Goal: Information Seeking & Learning: Learn about a topic

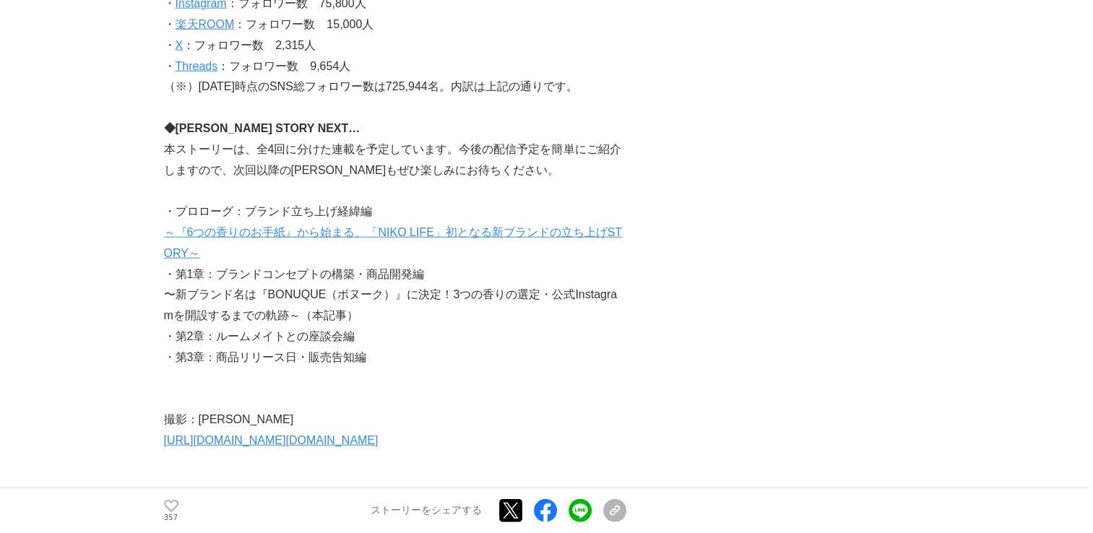
scroll to position [8884, 0]
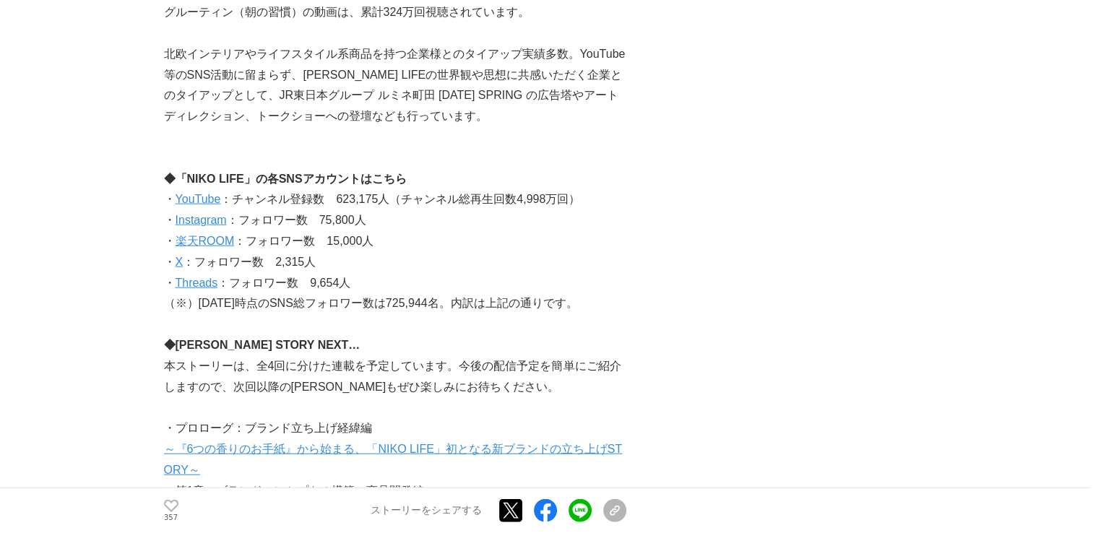
click at [211, 277] on link "Threads" at bounding box center [197, 283] width 43 height 12
click at [209, 277] on link "Threads" at bounding box center [197, 283] width 43 height 12
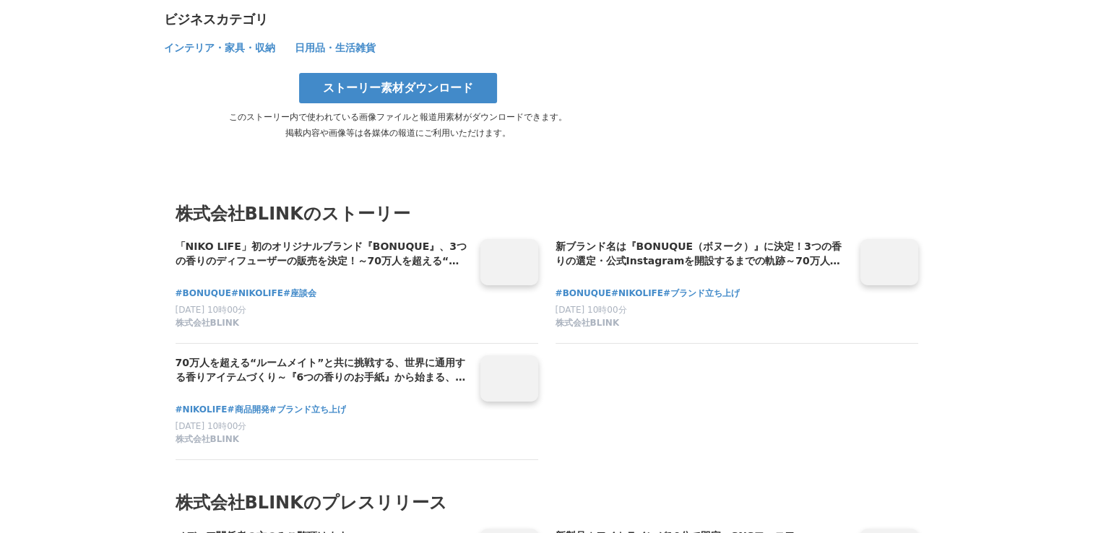
scroll to position [10256, 0]
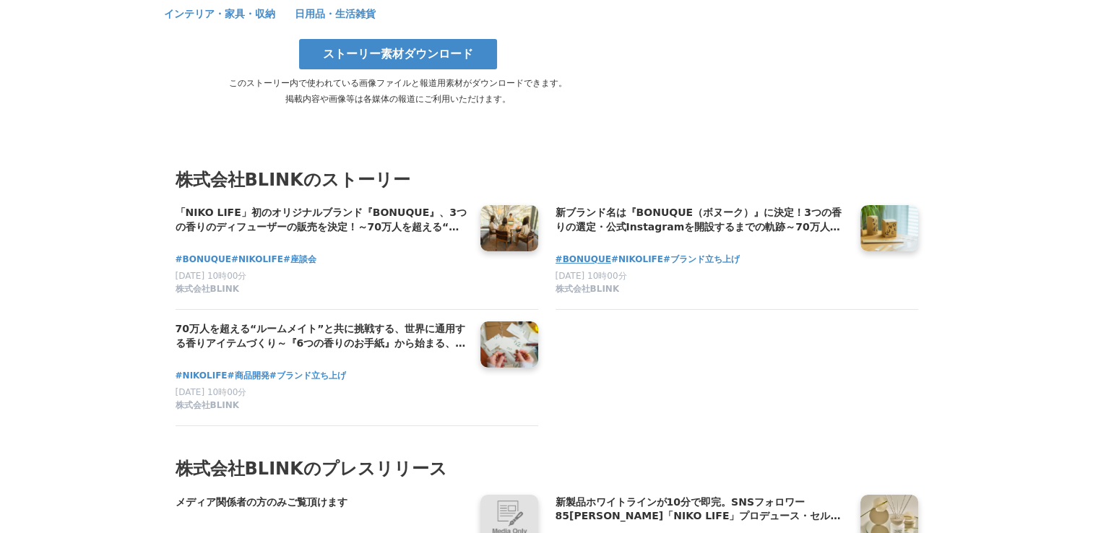
click at [579, 253] on span "#BONUQUE" at bounding box center [583, 260] width 56 height 14
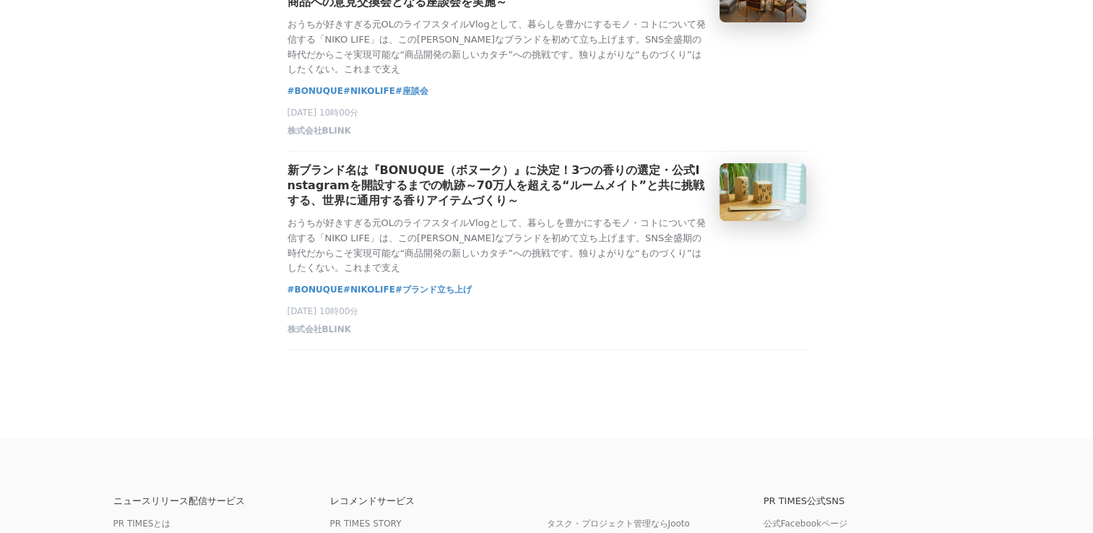
scroll to position [72, 0]
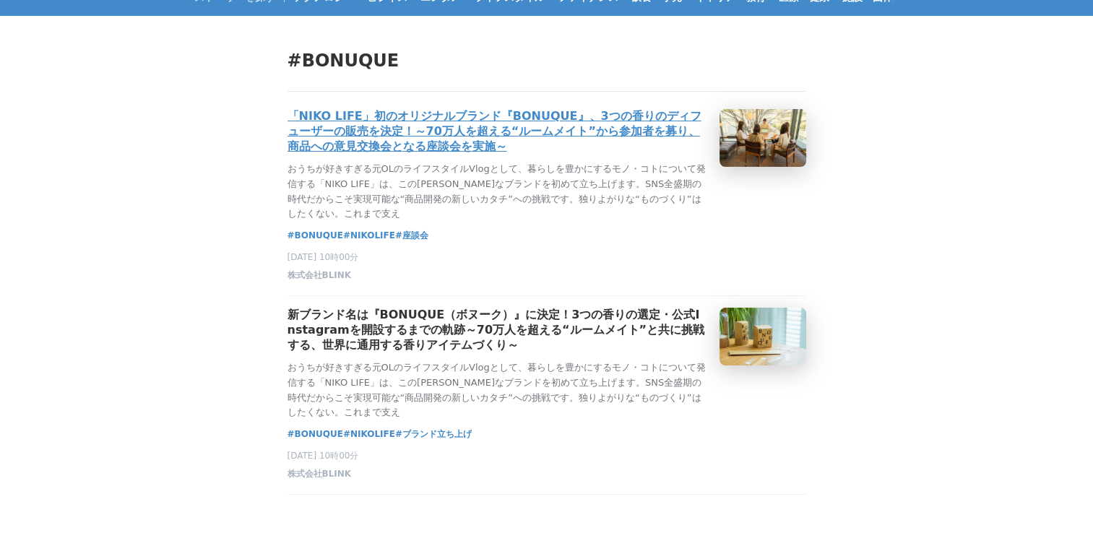
click at [599, 124] on h3 "「NIKO LIFE」初のオリジナルブランド『BONUQUE』、3つの香りのディフューザーの販売を決定！～70万人を超える“ルームメイト”から参加者を募り、商…" at bounding box center [497, 132] width 420 height 46
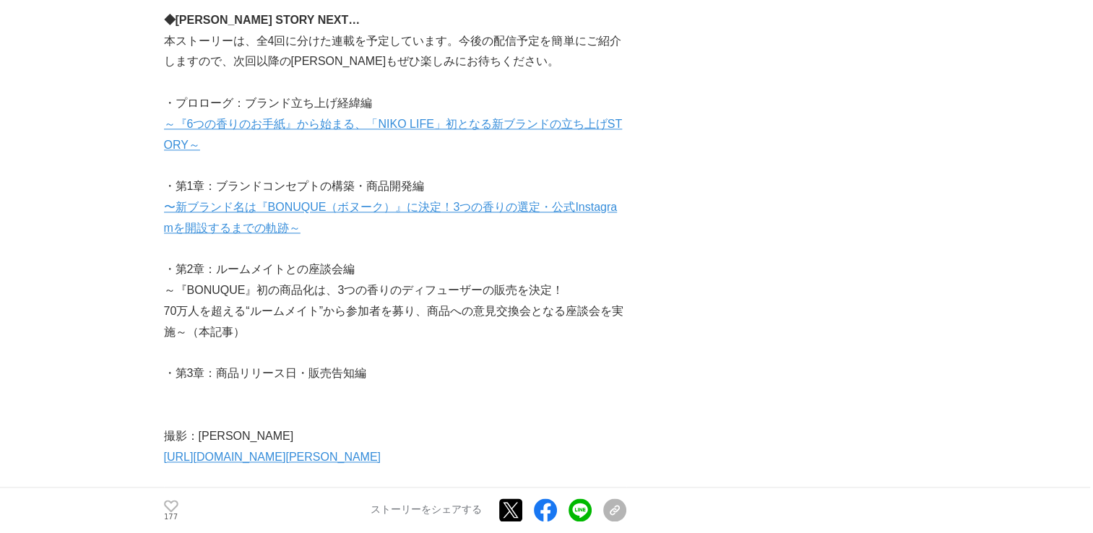
scroll to position [7512, 0]
